Goal: Navigation & Orientation: Find specific page/section

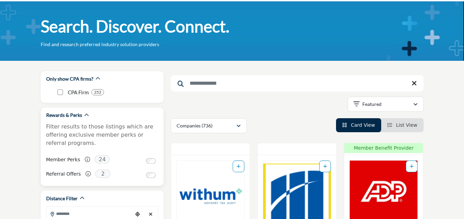
scroll to position [34, 0]
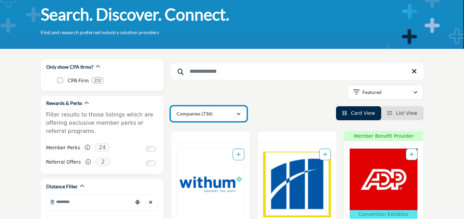
click at [208, 115] on p "Companies (736)" at bounding box center [195, 113] width 36 height 7
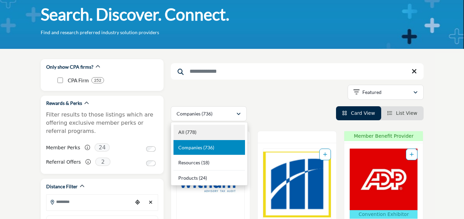
click at [189, 130] on b "(778)" at bounding box center [190, 132] width 11 height 6
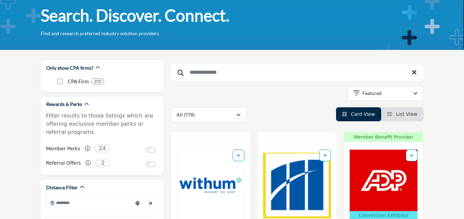
scroll to position [68, 0]
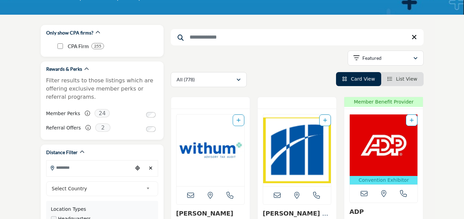
click at [399, 77] on span "List View" at bounding box center [406, 78] width 21 height 5
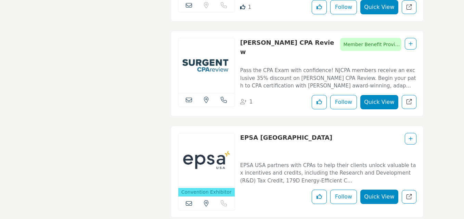
scroll to position [6856, 0]
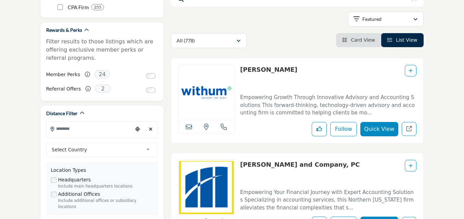
scroll to position [68, 0]
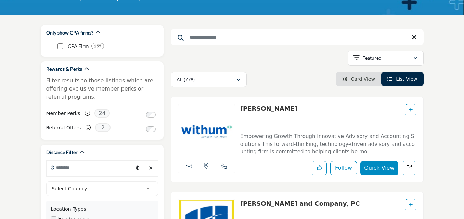
click at [363, 78] on span "Card View" at bounding box center [363, 78] width 24 height 5
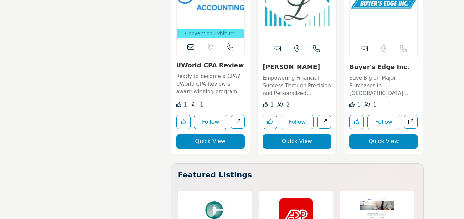
scroll to position [1642, 0]
